Goal: Check status: Check status

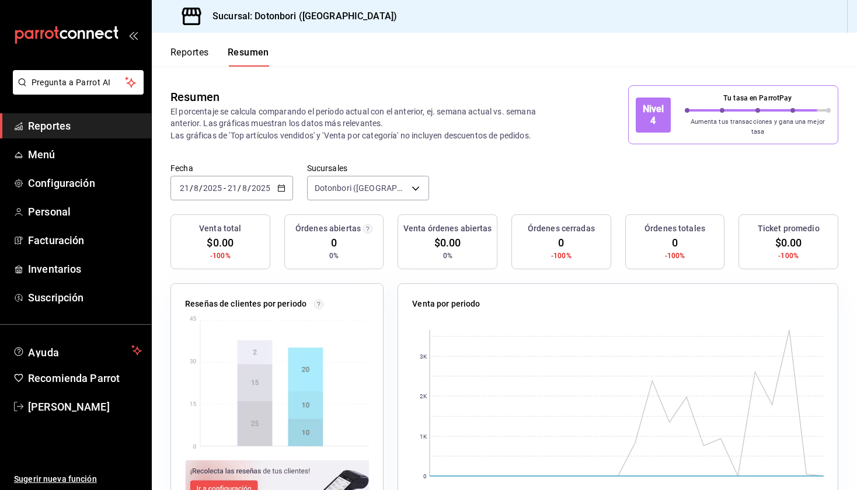
click at [282, 186] on div "[DATE] [DATE] - [DATE] [DATE]" at bounding box center [231, 188] width 123 height 25
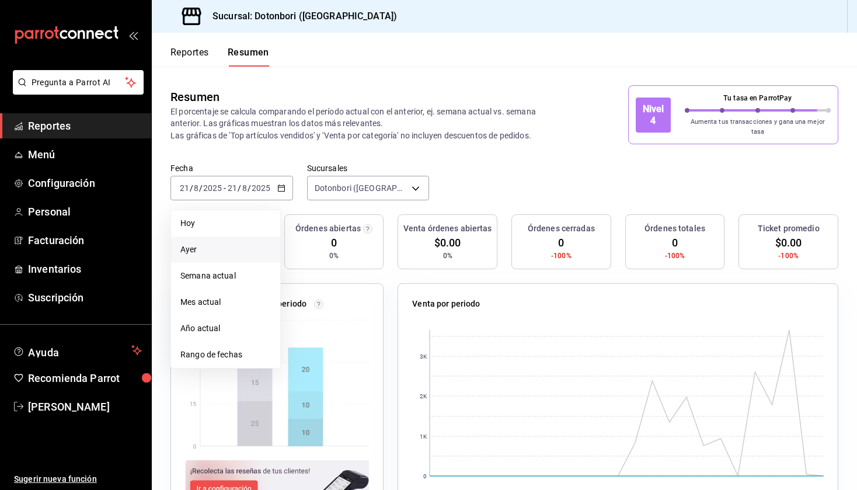
click at [221, 243] on span "Ayer" at bounding box center [225, 249] width 91 height 12
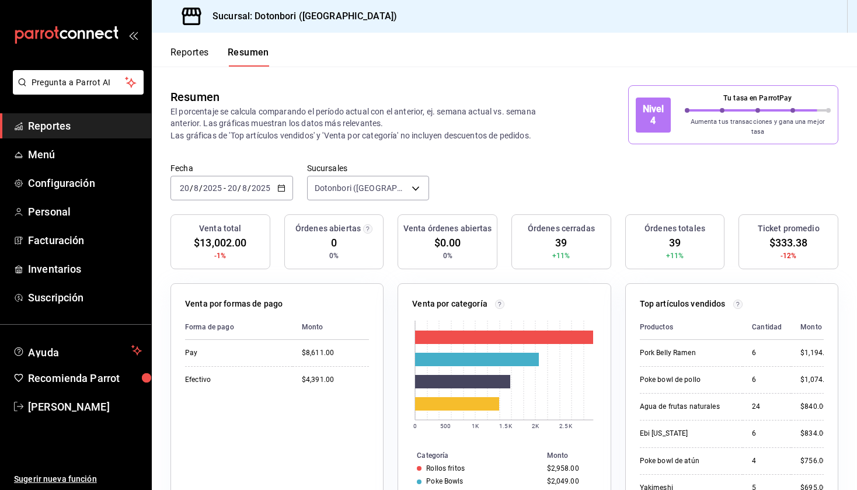
click at [176, 59] on button "Reportes" at bounding box center [189, 57] width 39 height 20
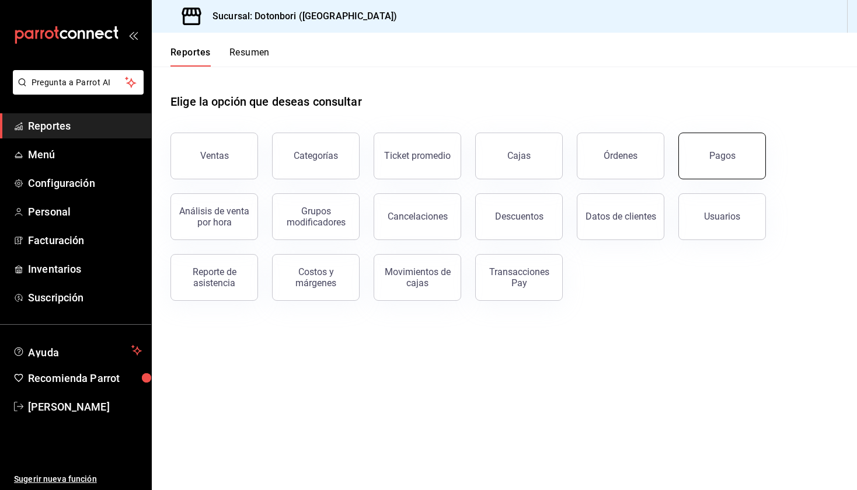
click at [744, 169] on button "Pagos" at bounding box center [722, 156] width 88 height 47
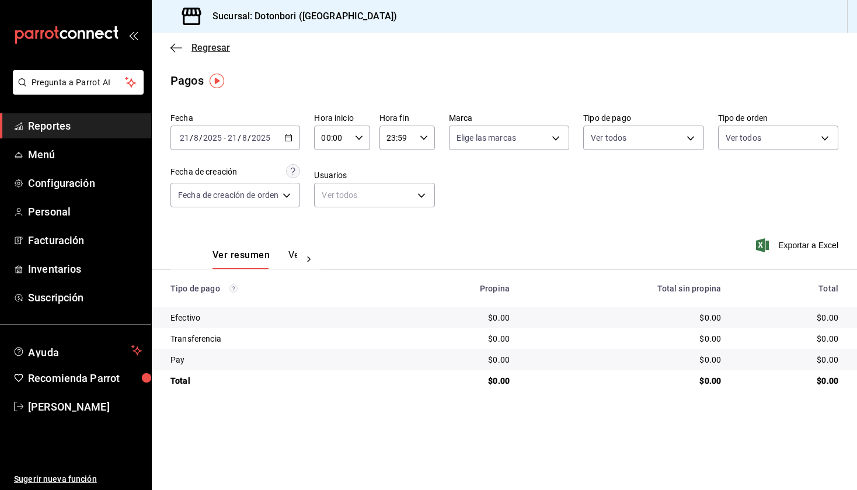
click at [176, 47] on icon "button" at bounding box center [176, 47] width 12 height 1
